Goal: Use online tool/utility: Utilize a website feature to perform a specific function

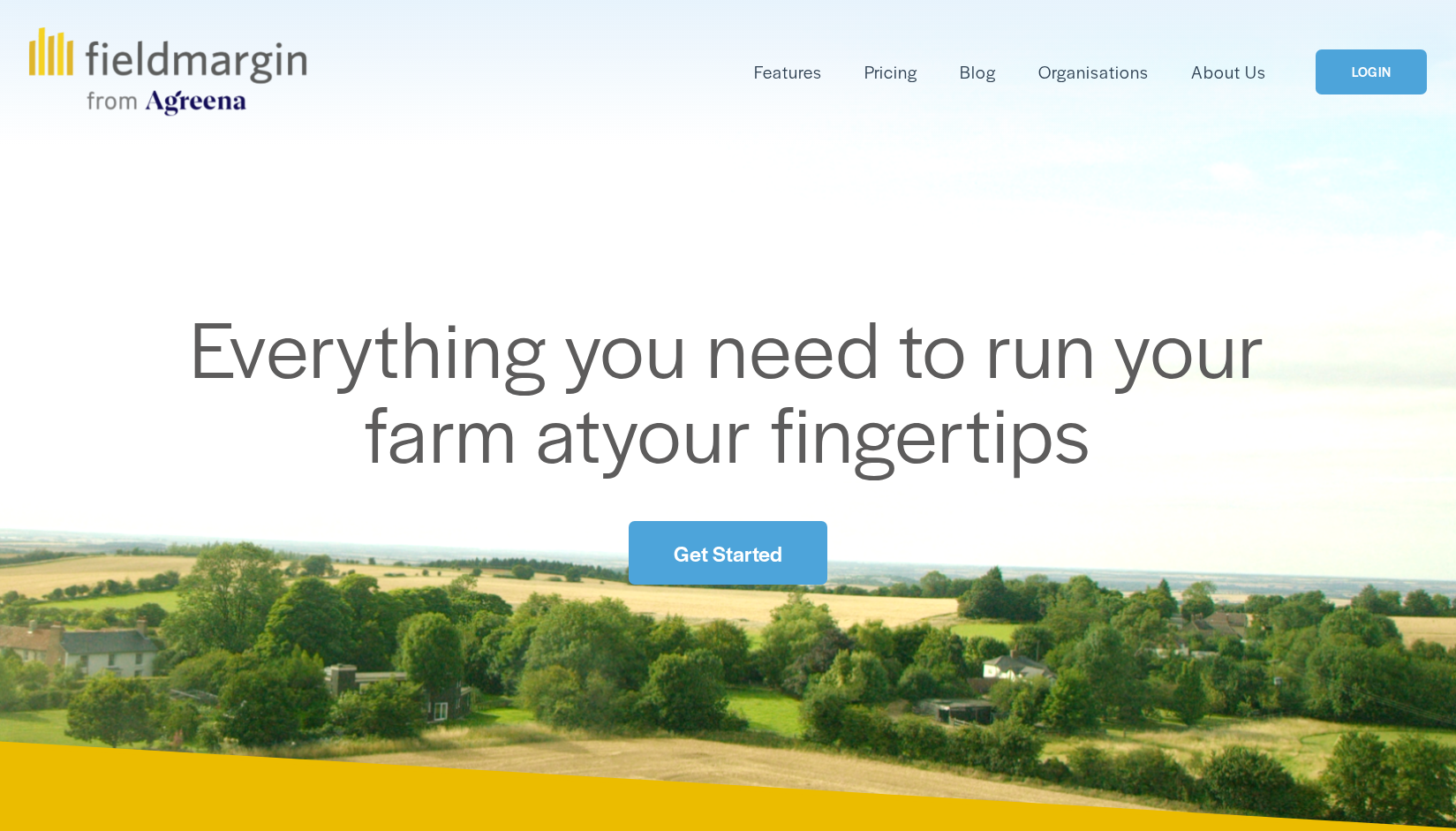
click at [1330, 77] on link "LOGIN" at bounding box center [1372, 72] width 112 height 45
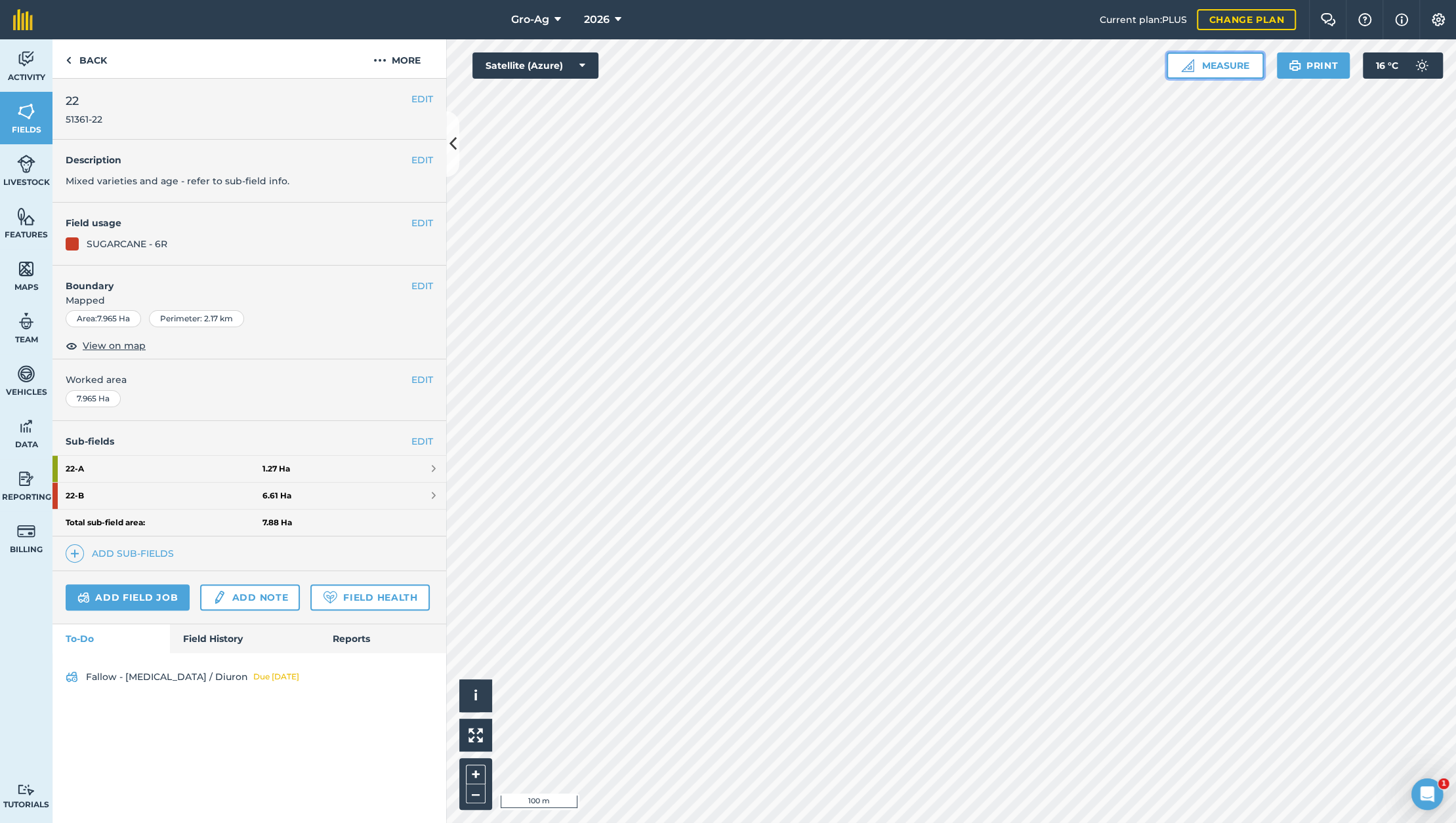
click at [1220, 73] on button "Measure" at bounding box center [1215, 65] width 97 height 26
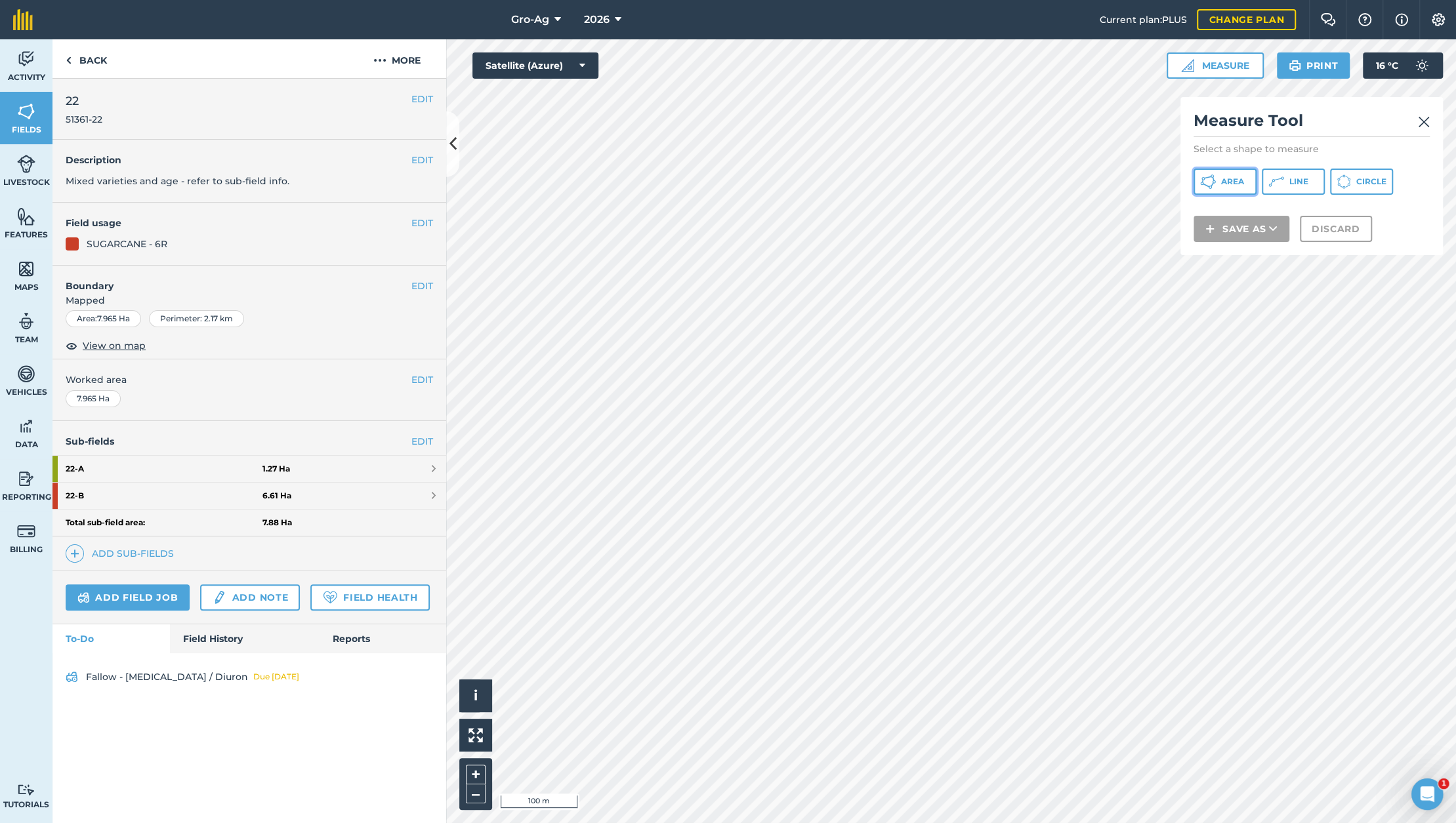
click at [1221, 180] on span "Area" at bounding box center [1232, 181] width 23 height 11
drag, startPoint x: 1323, startPoint y: 244, endPoint x: 1340, endPoint y: 248, distance: 17.5
click at [1340, 248] on button "Discard" at bounding box center [1335, 246] width 72 height 26
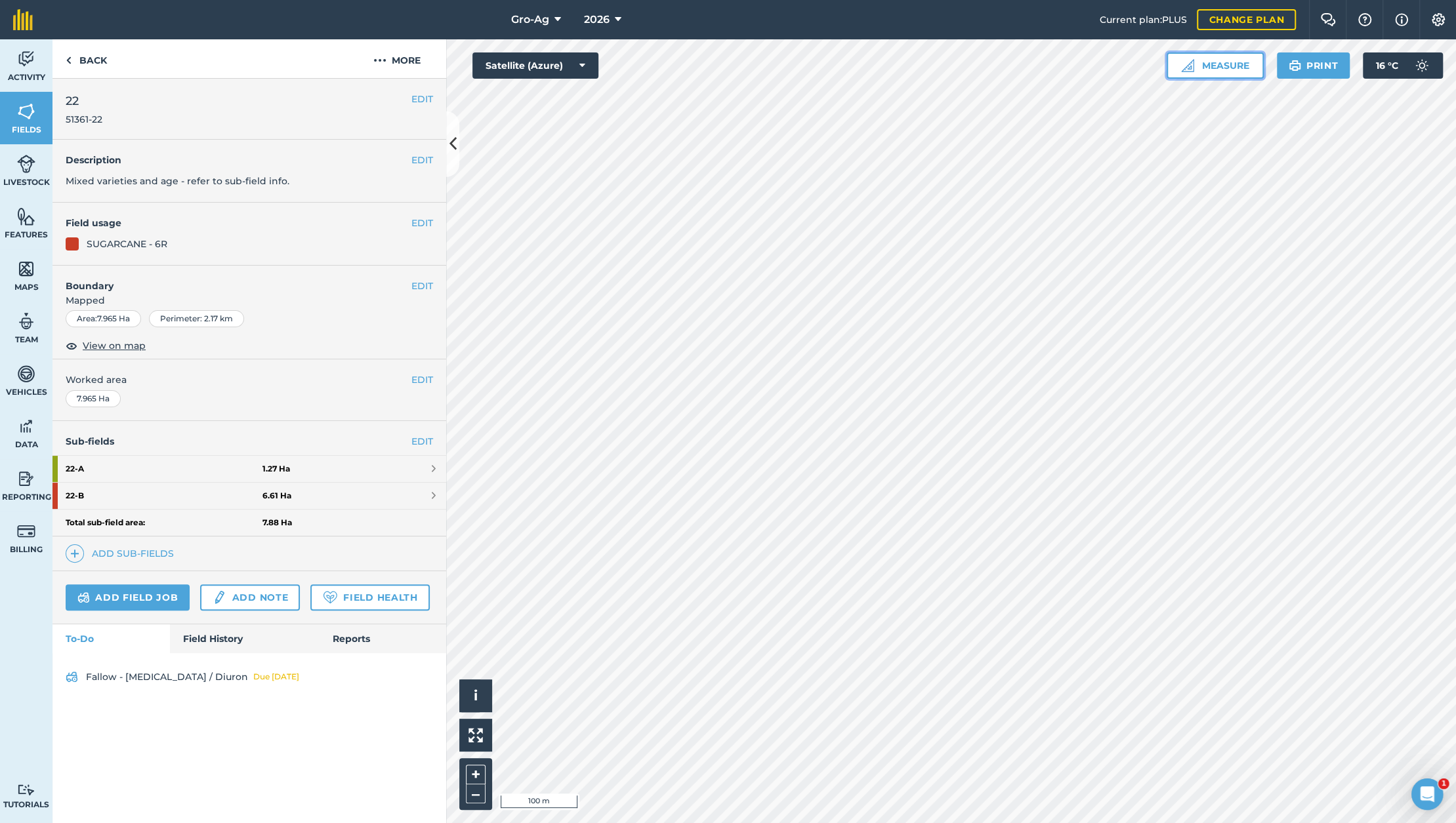
click at [1197, 62] on button "Measure" at bounding box center [1215, 65] width 97 height 26
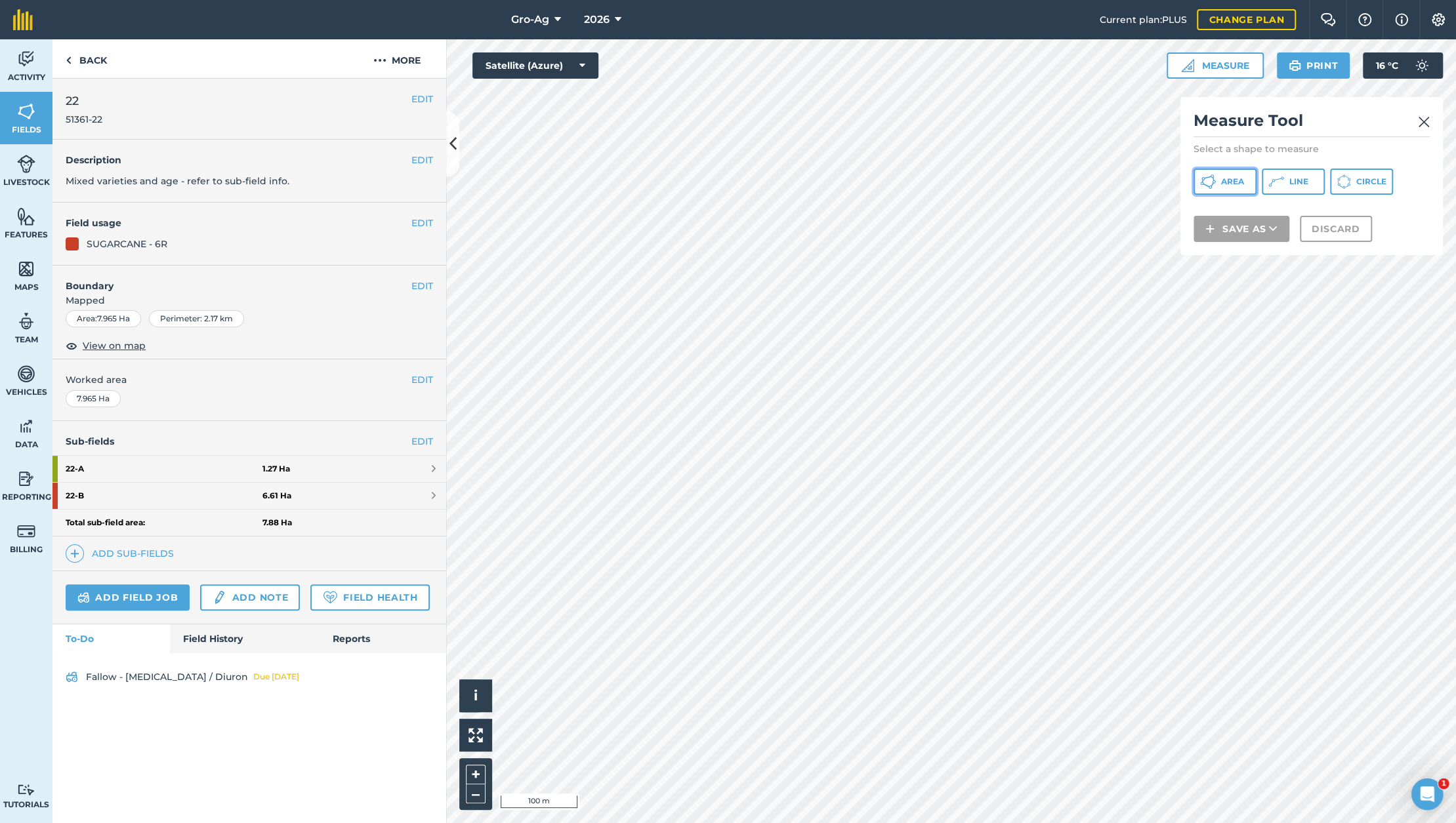
click at [1225, 178] on span "Area" at bounding box center [1232, 181] width 23 height 11
click at [1290, 178] on span "Line" at bounding box center [1299, 181] width 19 height 11
click at [1336, 246] on button "Discard" at bounding box center [1335, 246] width 72 height 26
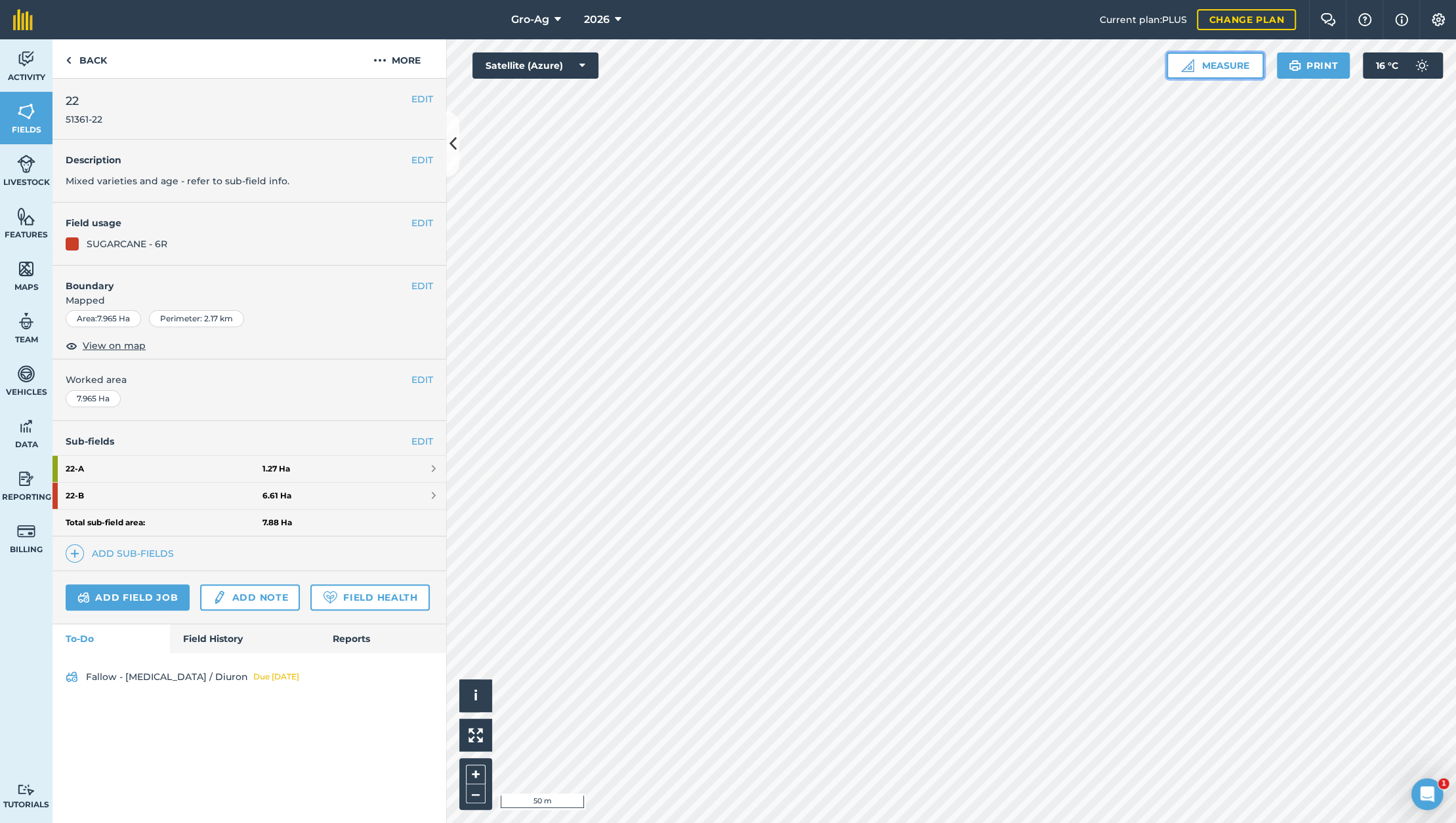
click at [1233, 69] on button "Measure" at bounding box center [1215, 65] width 97 height 26
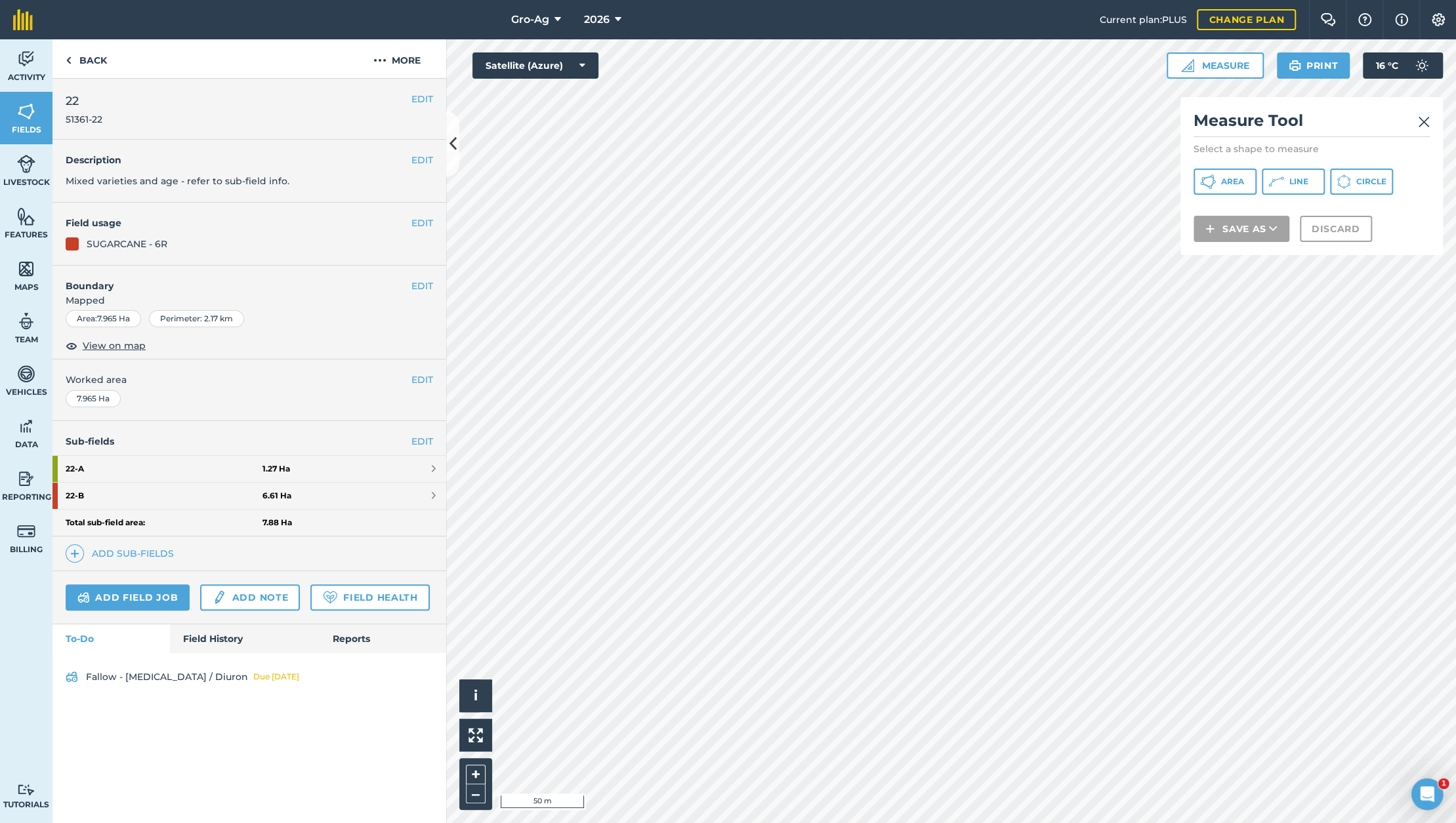
click at [1289, 192] on button "Line" at bounding box center [1293, 181] width 63 height 26
